Goal: Subscribe to service/newsletter

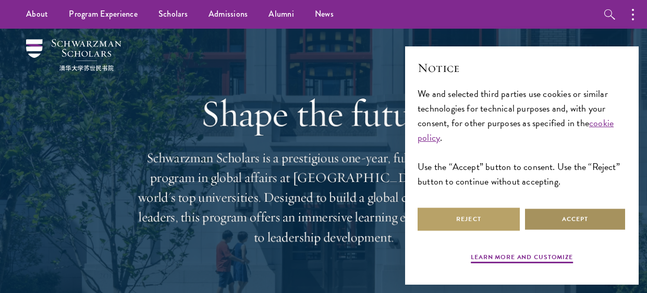
click at [557, 225] on button "Accept" at bounding box center [575, 219] width 102 height 23
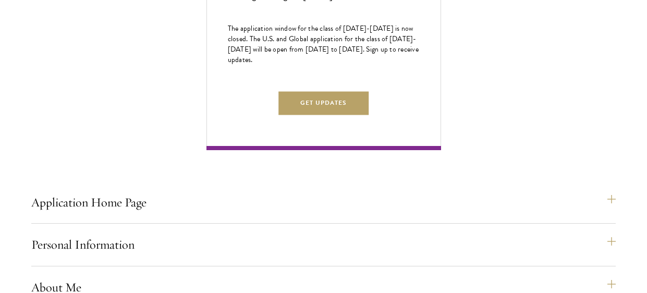
scroll to position [632, 0]
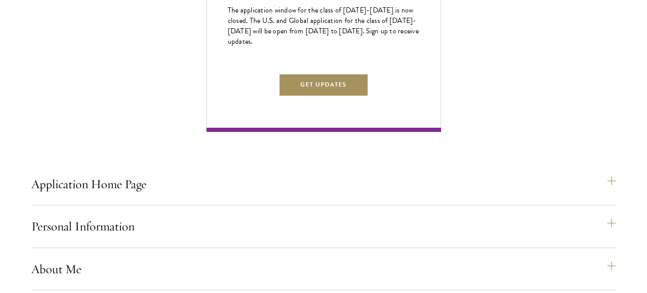
click at [288, 97] on button "Get Updates" at bounding box center [324, 84] width 91 height 23
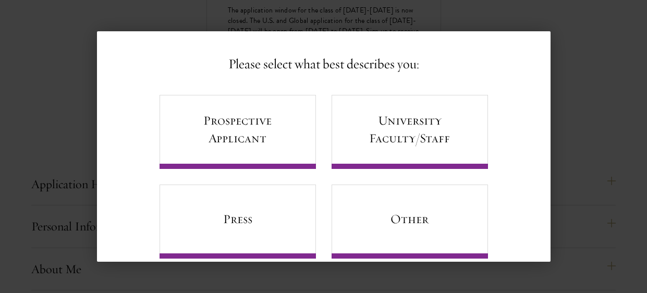
scroll to position [71, 0]
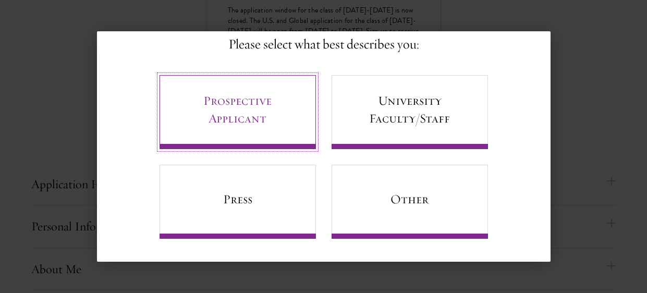
click at [301, 133] on link "Prospective Applicant" at bounding box center [238, 112] width 157 height 74
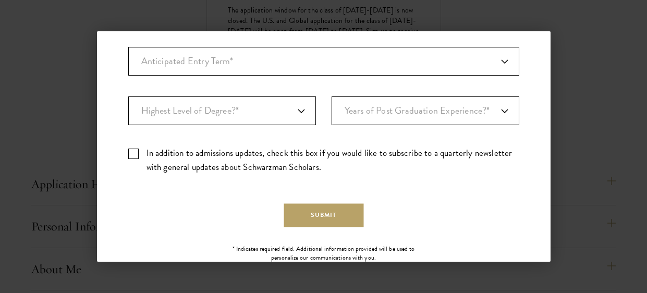
scroll to position [357, 0]
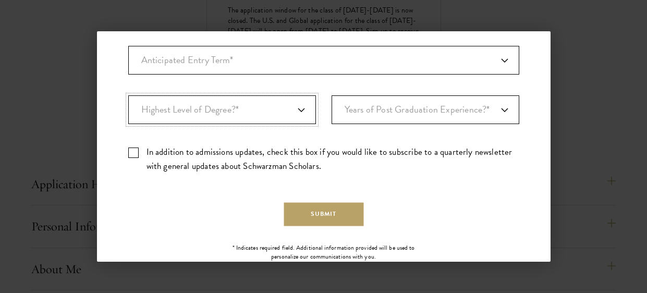
click at [264, 111] on select "Highest Level of Degree?* PHD Bachelor's Master's Current Undergraduate Student" at bounding box center [222, 109] width 188 height 29
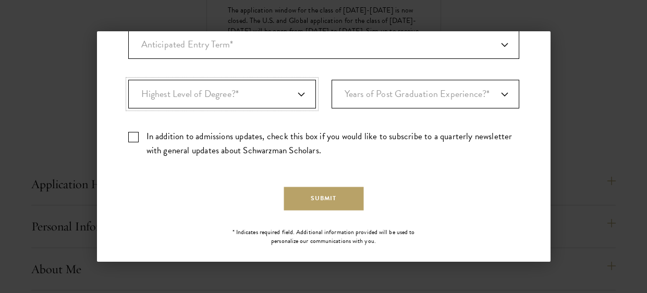
scroll to position [373, 0]
click at [272, 99] on select "Highest Level of Degree?* PHD Bachelor's Master's Current Undergraduate Student" at bounding box center [222, 94] width 188 height 29
click at [255, 282] on aside "Back Stay Connected Please select what best describes you: Prospective Applican…" at bounding box center [323, 146] width 647 height 293
